Goal: Find specific page/section: Find specific page/section

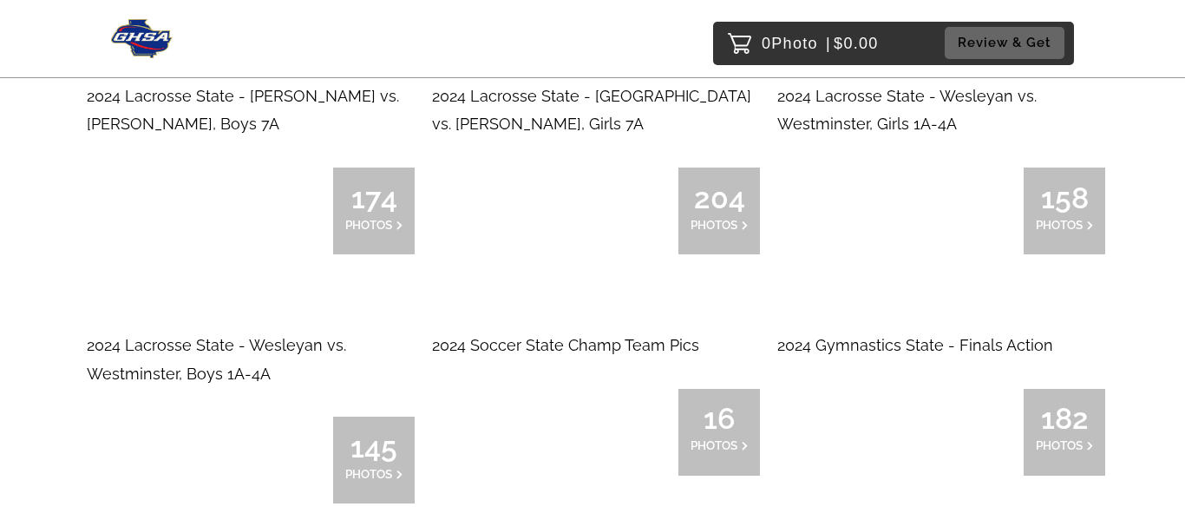
scroll to position [9277, 0]
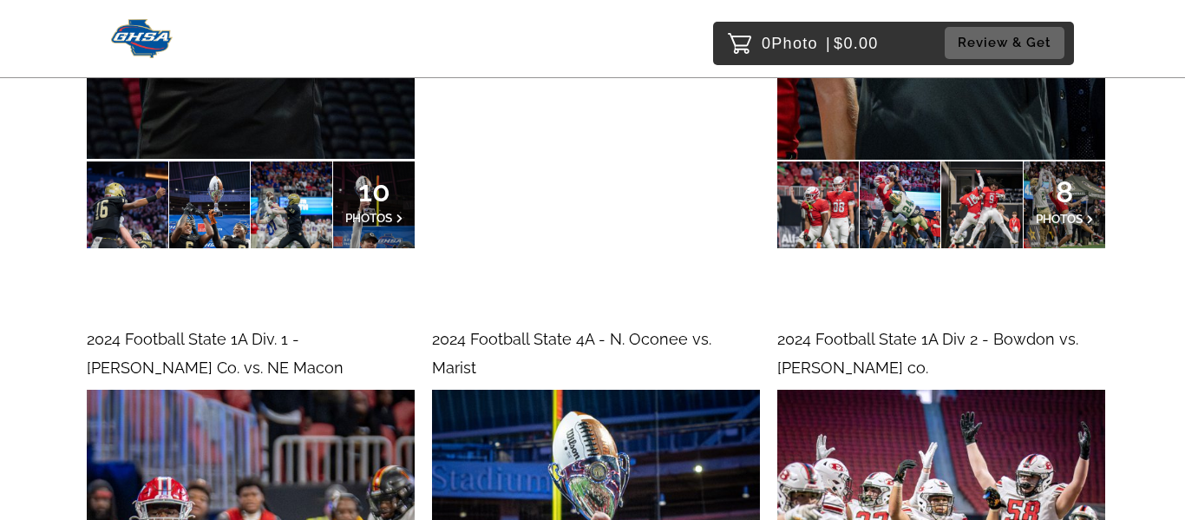
scroll to position [10445, 0]
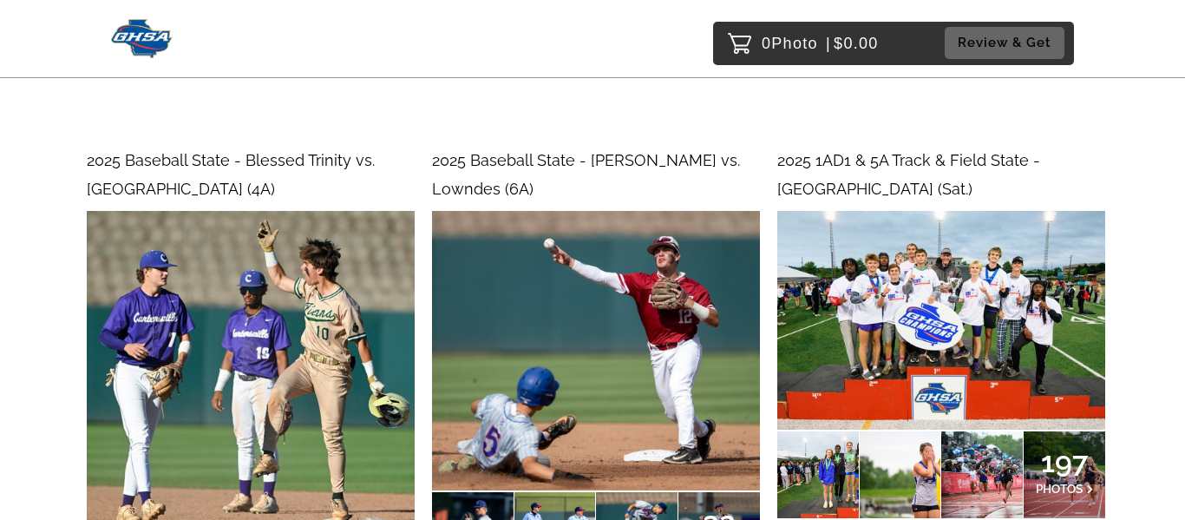
scroll to position [0, 0]
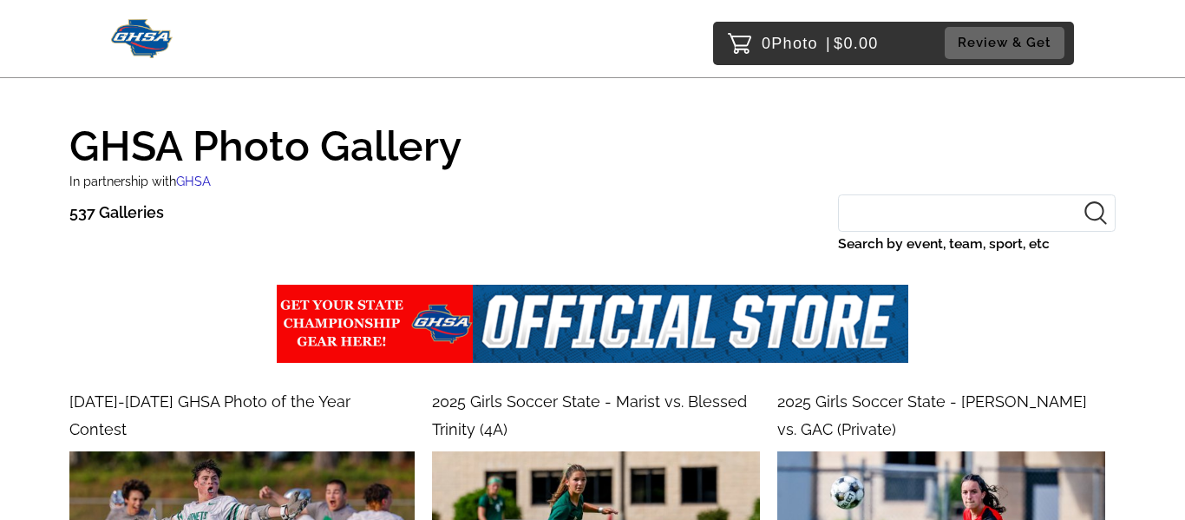
click at [873, 219] on input "Search by event, team, sport, etc" at bounding box center [977, 212] width 278 height 37
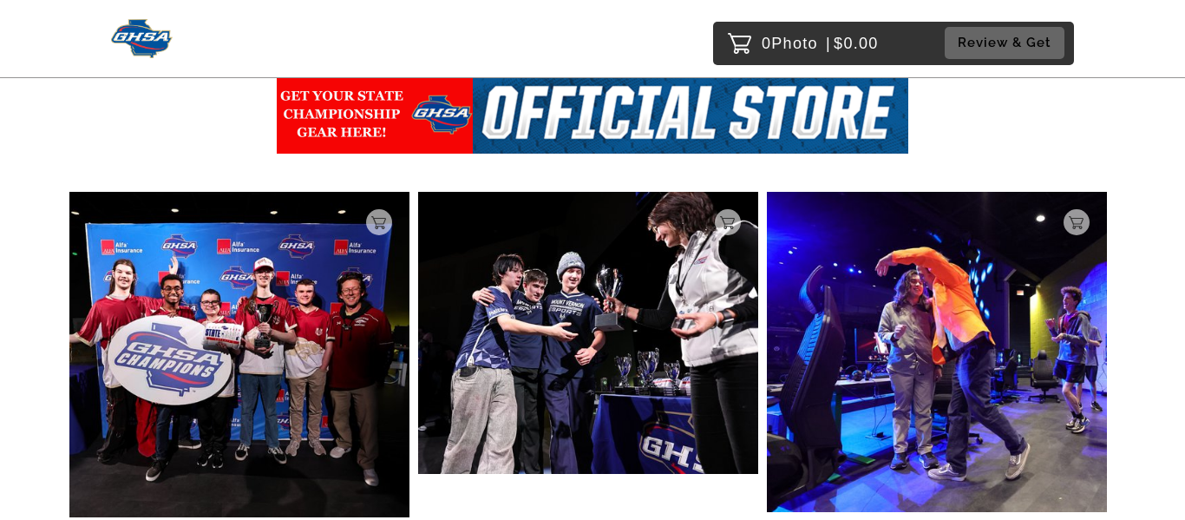
scroll to position [257, 0]
